Goal: Task Accomplishment & Management: Use online tool/utility

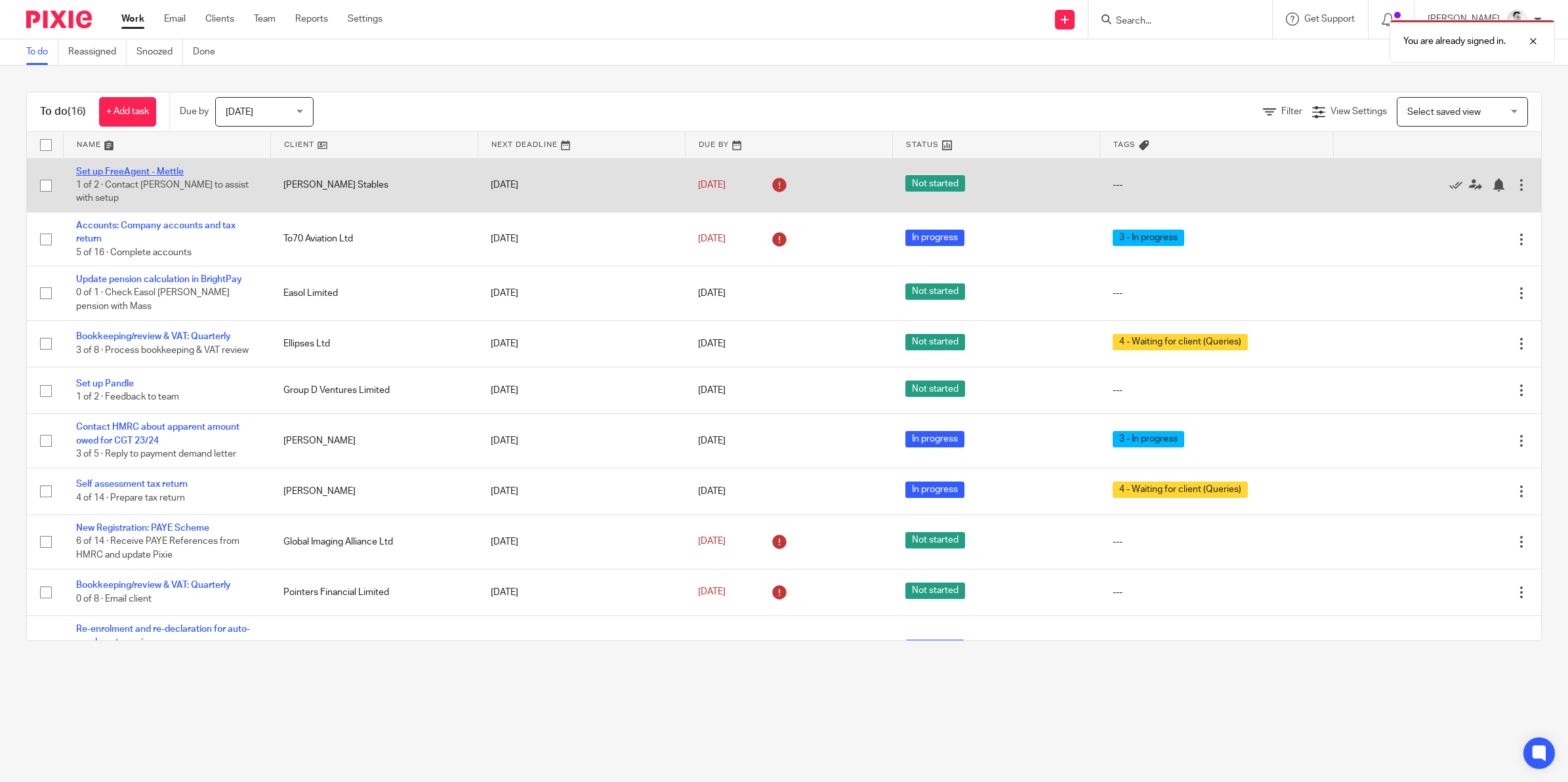
click at [176, 176] on link "Set up FreeAgent - Mettle" at bounding box center [130, 172] width 108 height 9
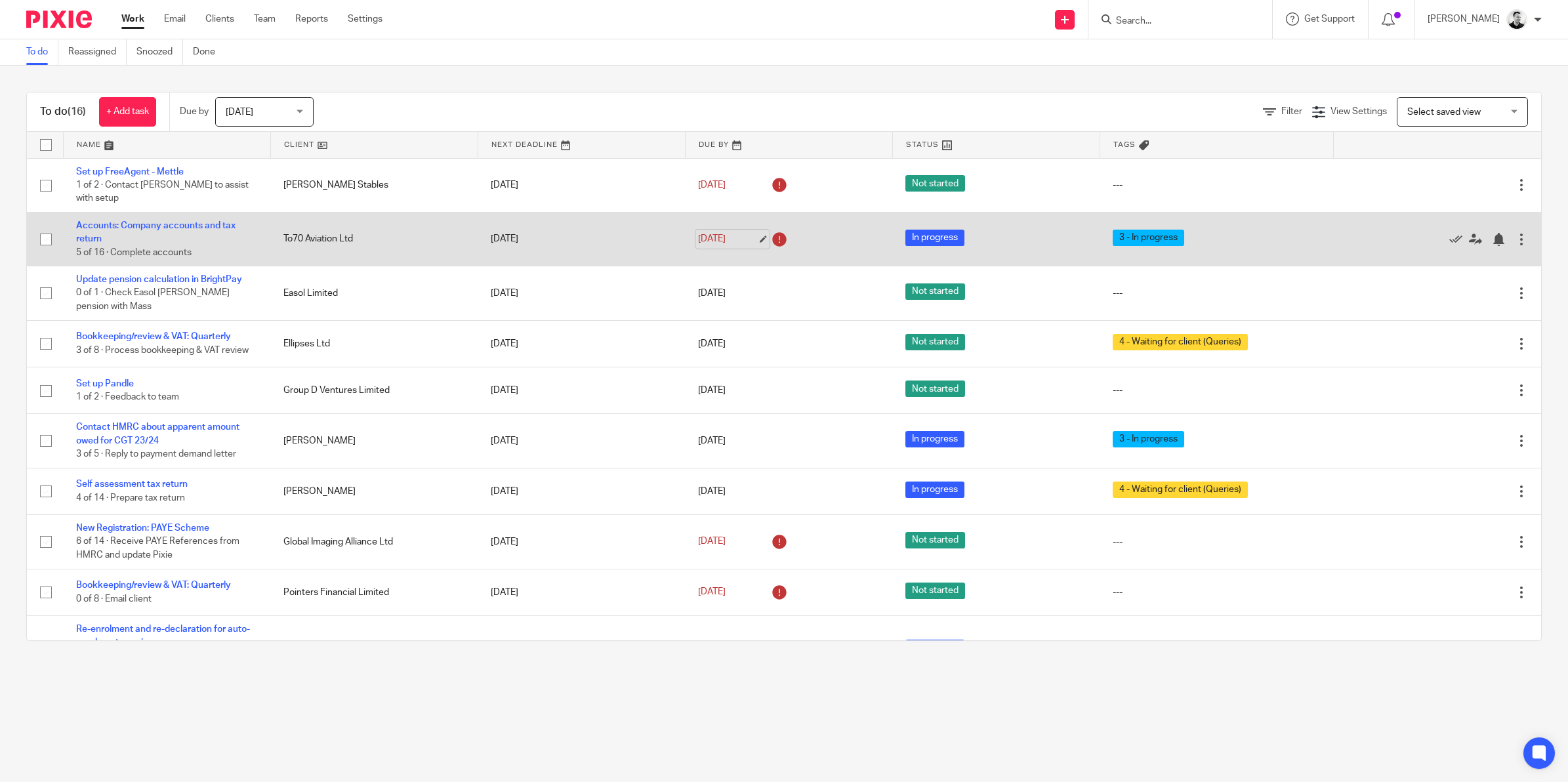
click at [706, 233] on link "[DATE]" at bounding box center [727, 239] width 59 height 14
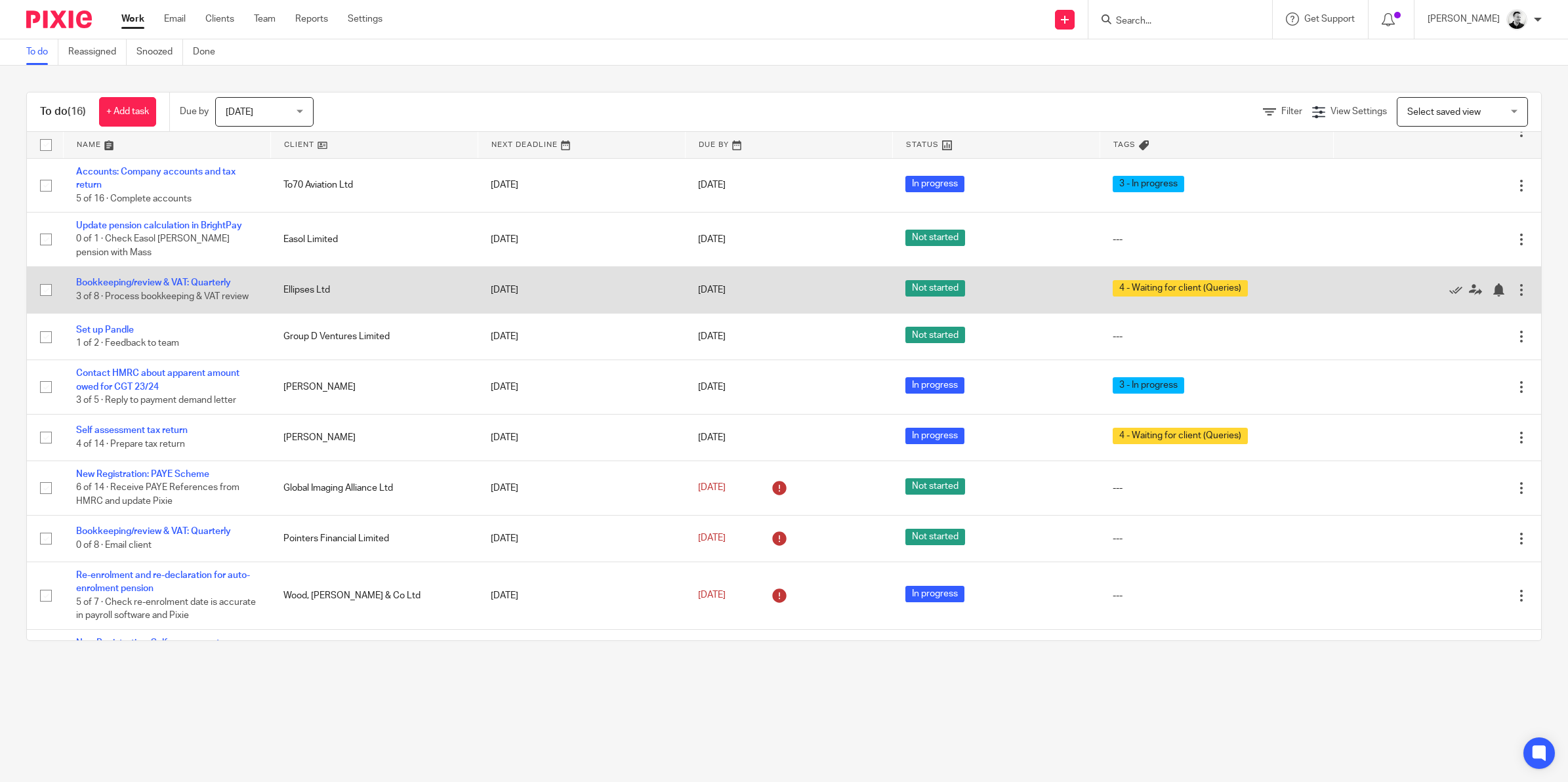
scroll to position [82, 0]
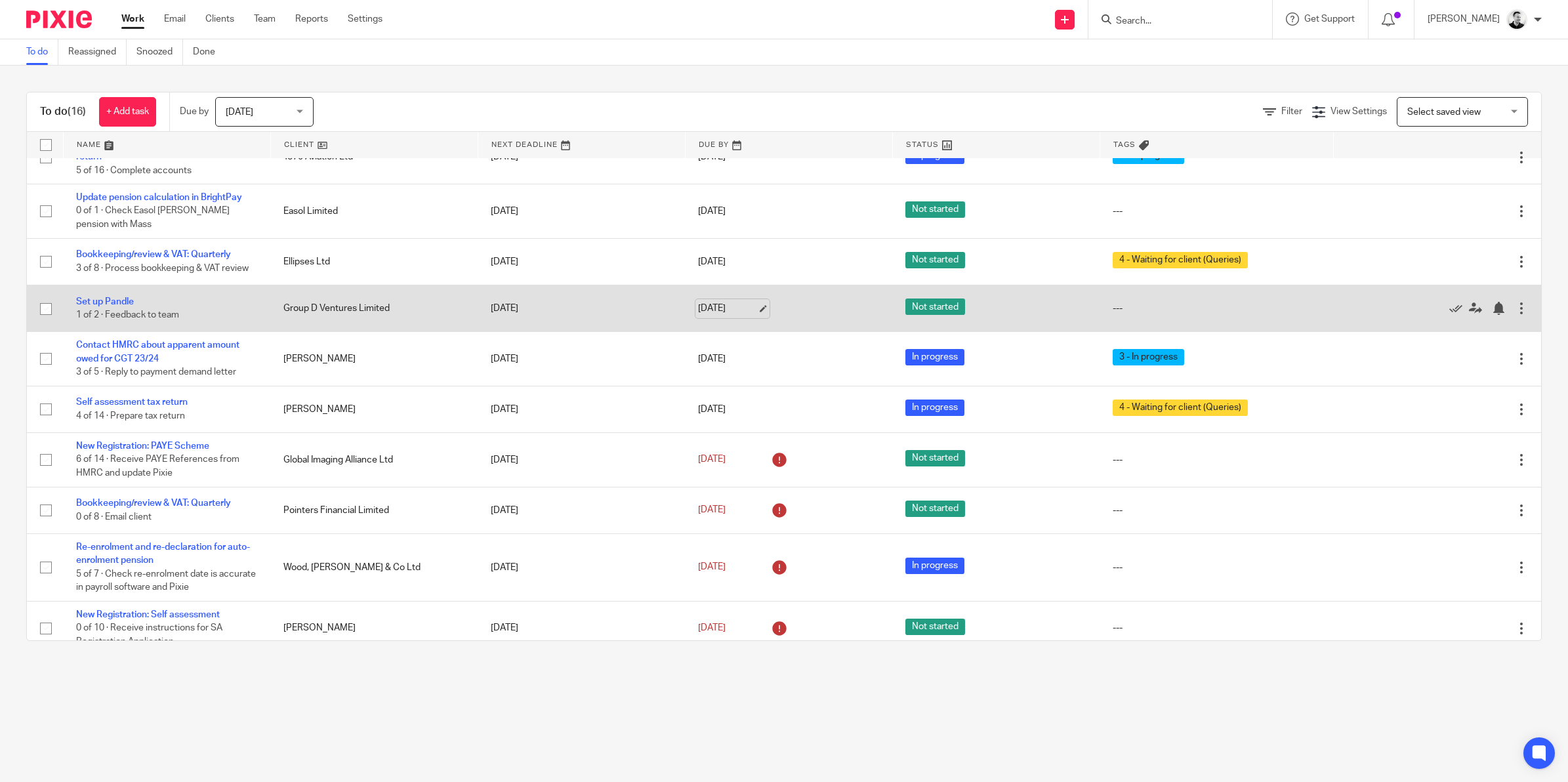
click at [706, 304] on link "[DATE]" at bounding box center [727, 309] width 59 height 14
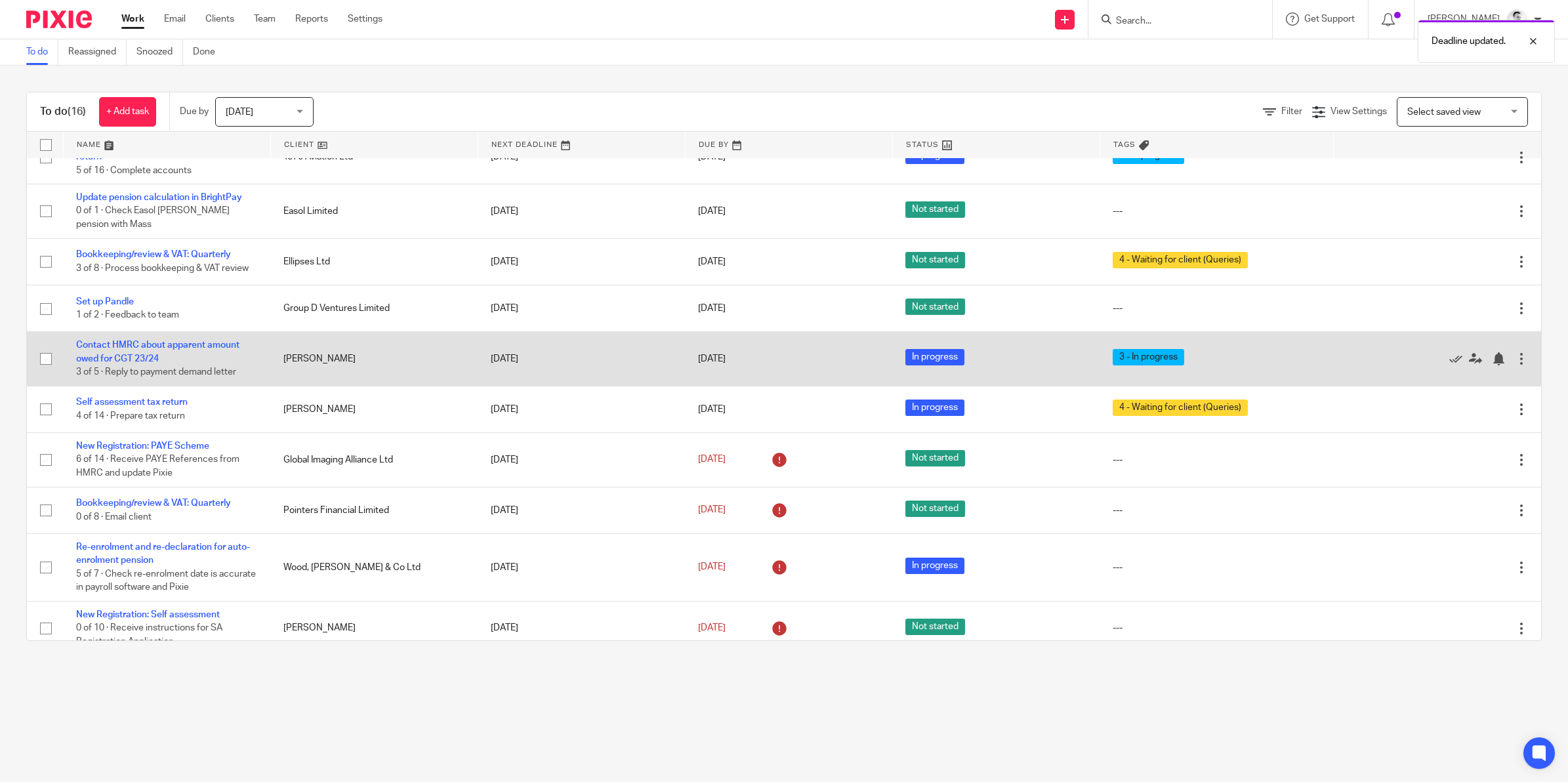
drag, startPoint x: 732, startPoint y: 352, endPoint x: 635, endPoint y: 350, distance: 97.0
click at [635, 350] on tr "Contact HMRC about apparent amount owed for CGT 23/24 3 of 5 · Reply to payment…" at bounding box center [784, 359] width 1515 height 53
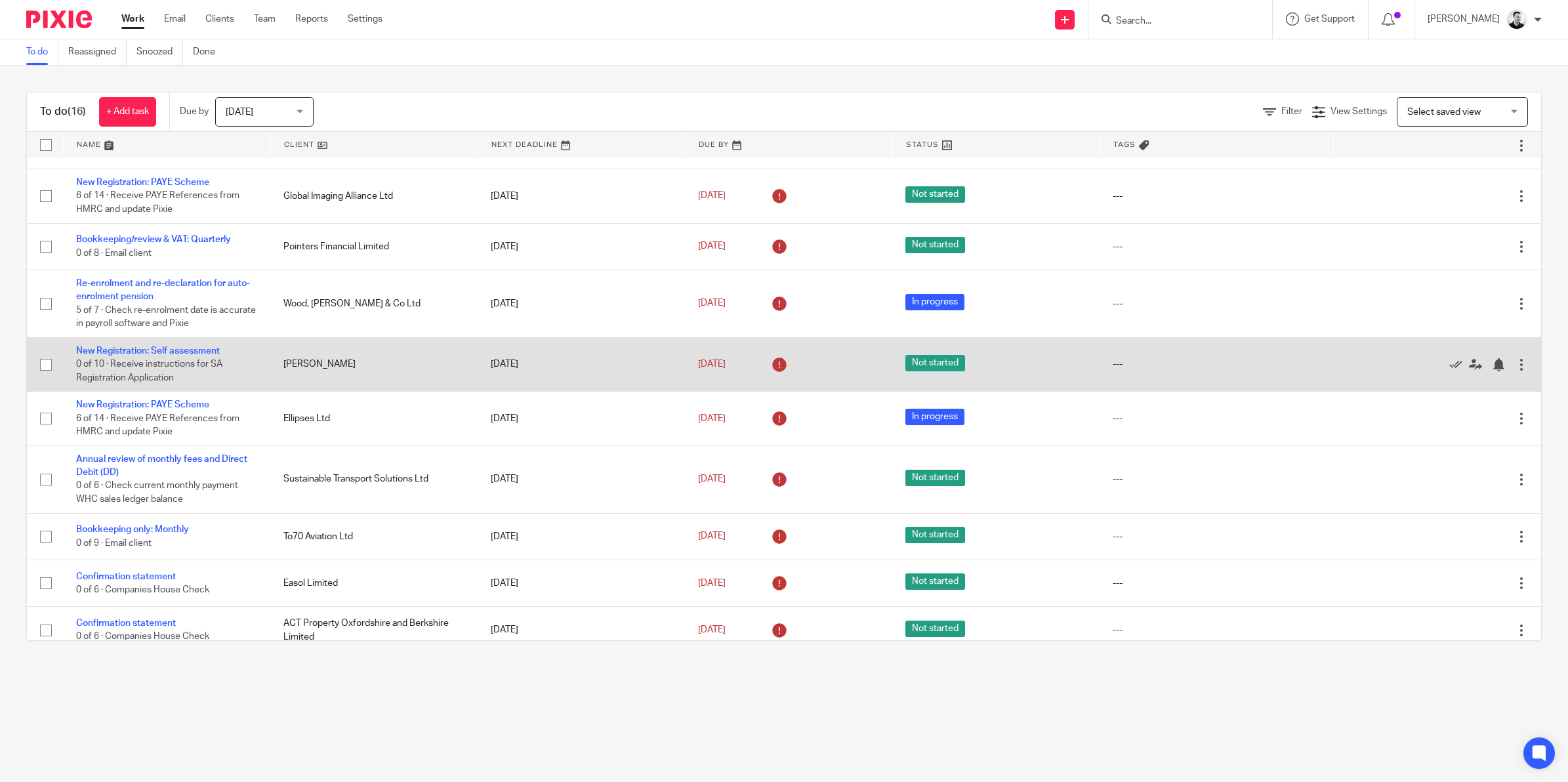
scroll to position [352, 0]
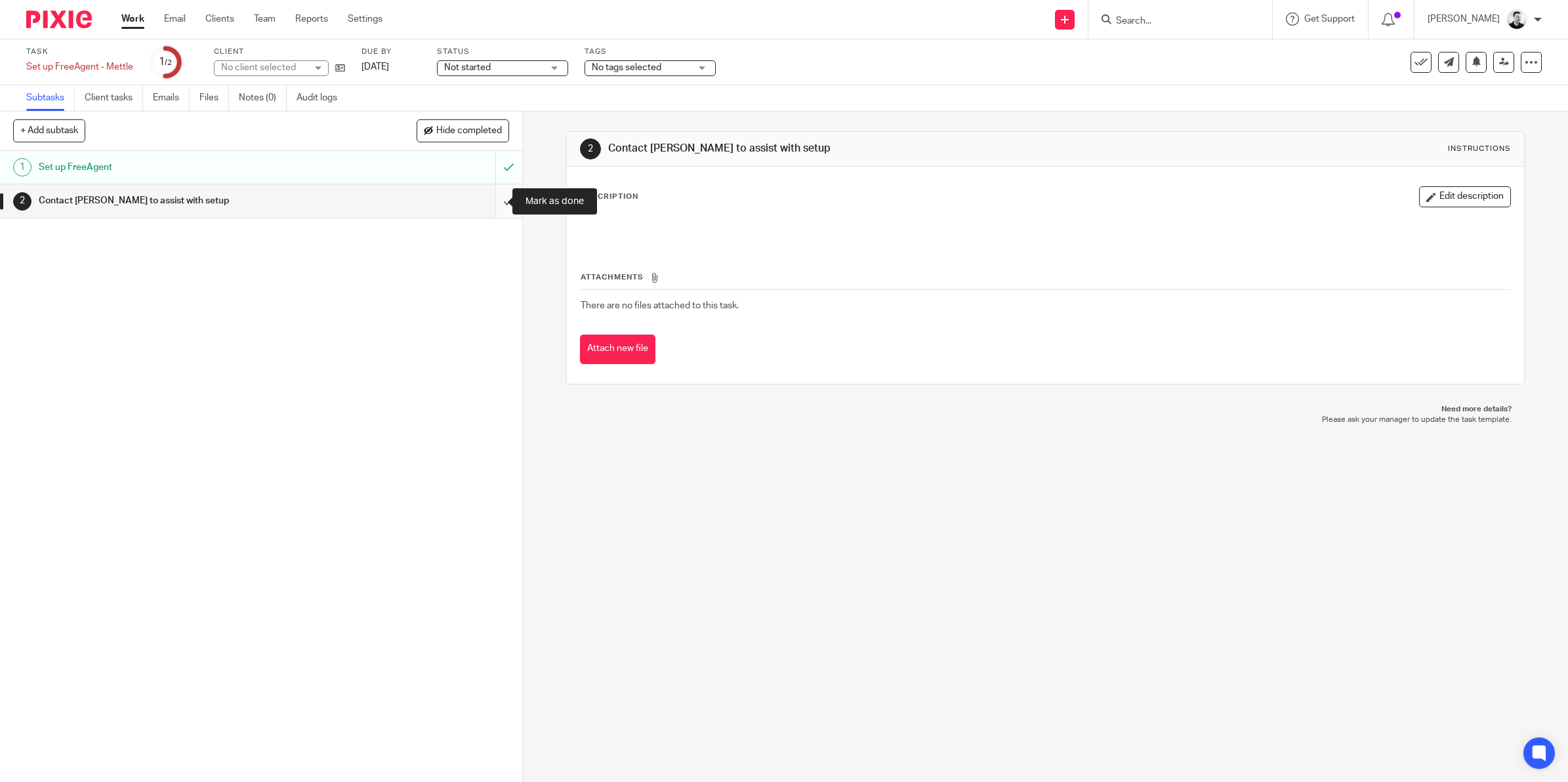
click at [497, 197] on input "submit" at bounding box center [261, 200] width 522 height 32
